Goal: Transaction & Acquisition: Purchase product/service

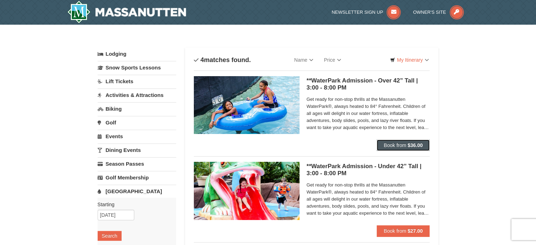
click at [416, 146] on strong "$36.00" at bounding box center [415, 145] width 15 height 6
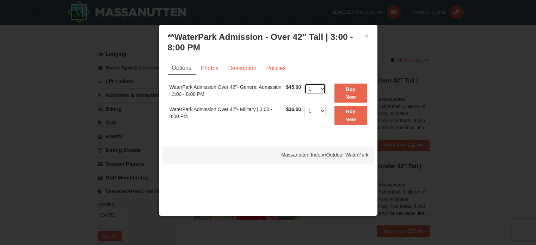
click at [323, 90] on select "1 2 3 4 5 6 7 8 9 10 11 12 13 14 15 16 17 18 19 20 21 22" at bounding box center [315, 89] width 21 height 11
select select "2"
click at [305, 84] on select "1 2 3 4 5 6 7 8 9 10 11 12 13 14 15 16 17 18 19 20 21 22" at bounding box center [315, 89] width 21 height 11
click at [354, 100] on button "Buy Now" at bounding box center [351, 93] width 32 height 19
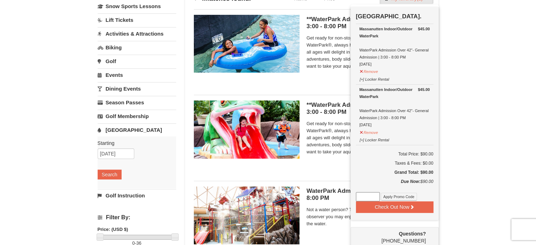
scroll to position [37, 0]
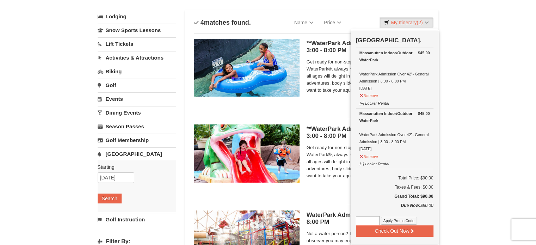
click at [467, 147] on div "× Categories List Filter My Itinerary (2) Check Out Now Water Park Pass. $45.00…" at bounding box center [268, 191] width 536 height 409
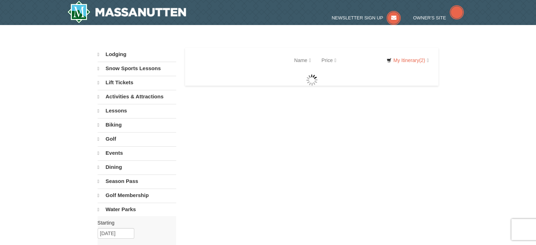
select select "10"
